Goal: Information Seeking & Learning: Learn about a topic

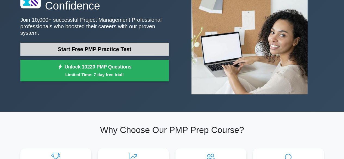
click at [111, 45] on link "Start Free PMP Practice Test" at bounding box center [94, 49] width 149 height 13
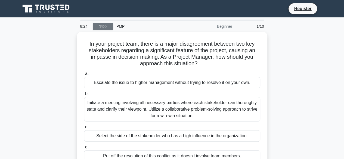
click at [105, 26] on link "Stop" at bounding box center [103, 26] width 20 height 7
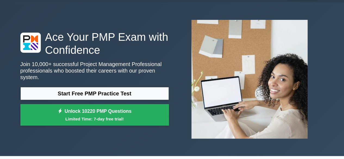
scroll to position [16, 0]
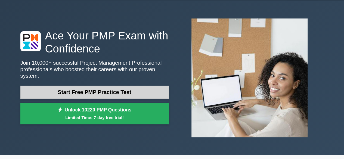
click at [130, 86] on link "Start Free PMP Practice Test" at bounding box center [94, 92] width 149 height 13
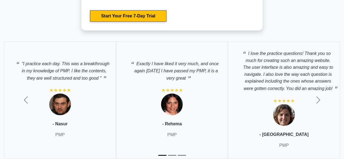
scroll to position [1943, 0]
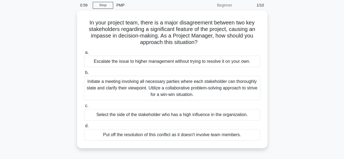
scroll to position [21, 0]
